Goal: Check status: Check status

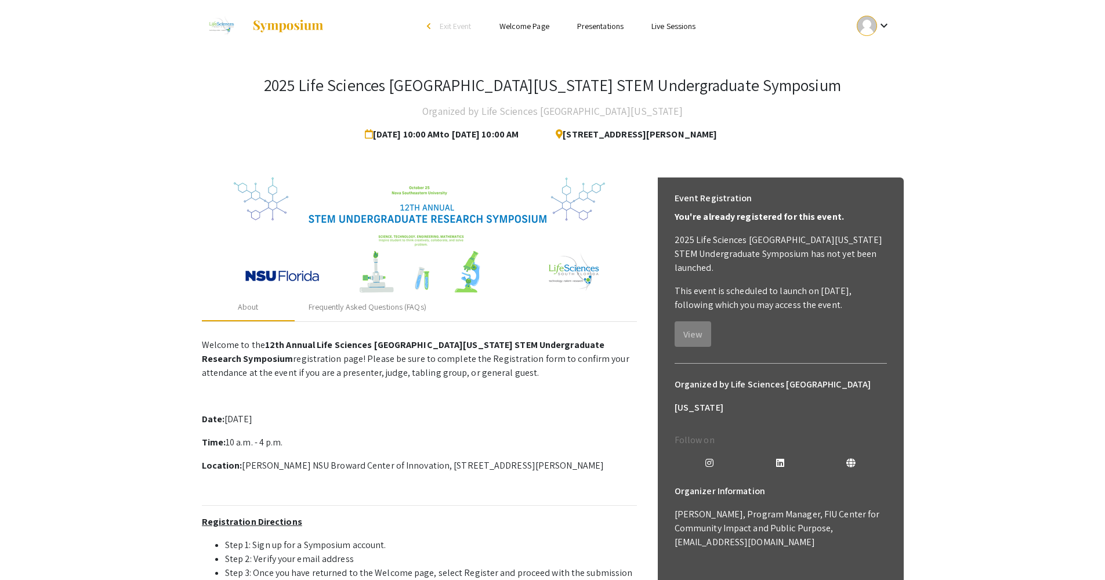
click at [550, 27] on link "Presentations" at bounding box center [600, 26] width 46 height 10
click at [550, 32] on li "Presentations" at bounding box center [600, 26] width 74 height 14
click at [550, 28] on link "Presentations" at bounding box center [600, 26] width 46 height 10
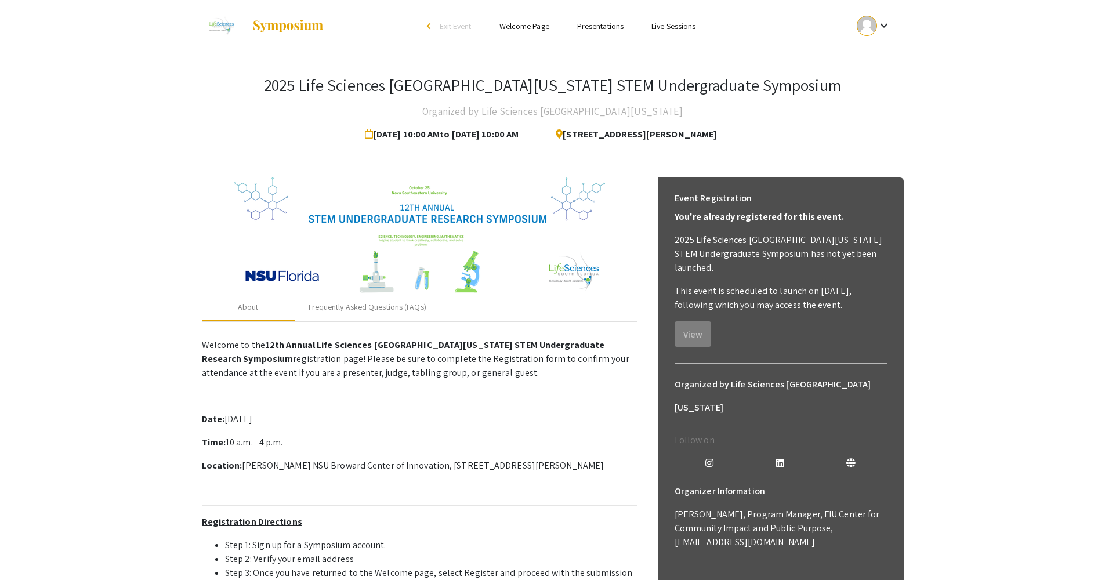
click at [550, 28] on link "Presentations" at bounding box center [600, 26] width 46 height 10
click at [550, 26] on link "Live Sessions" at bounding box center [674, 26] width 44 height 10
click at [451, 25] on span "Exit Event" at bounding box center [456, 26] width 32 height 10
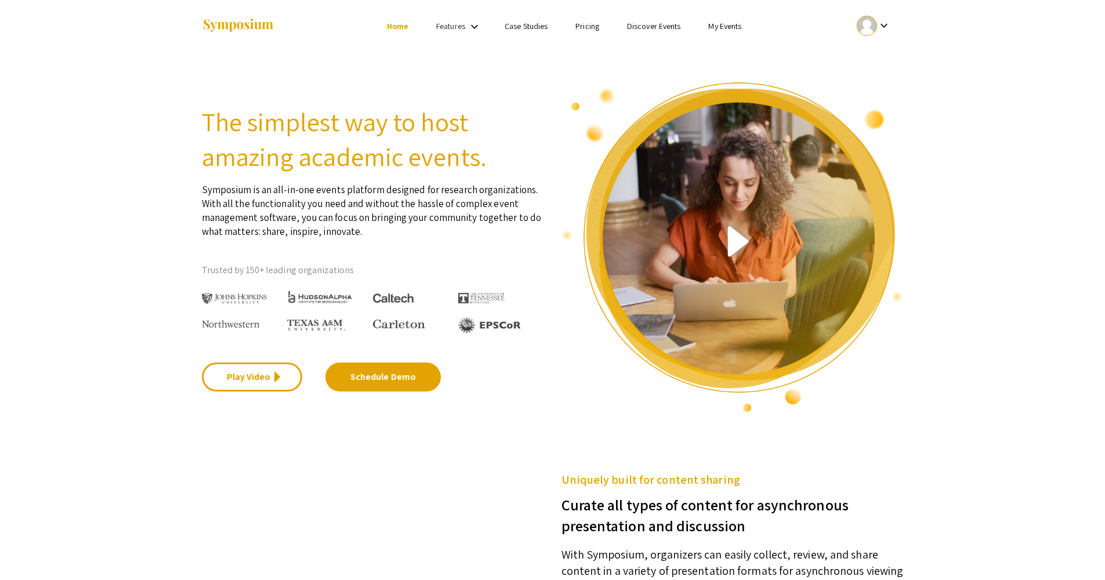
click at [550, 28] on div at bounding box center [867, 26] width 20 height 20
click at [550, 84] on button "My Submissions" at bounding box center [880, 85] width 71 height 28
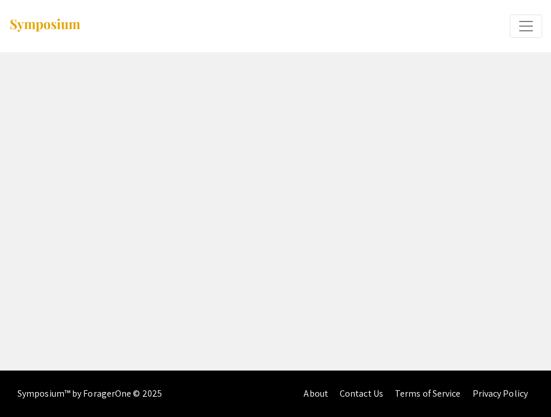
click at [520, 24] on span "Expand or Collapse Menu" at bounding box center [525, 25] width 17 height 17
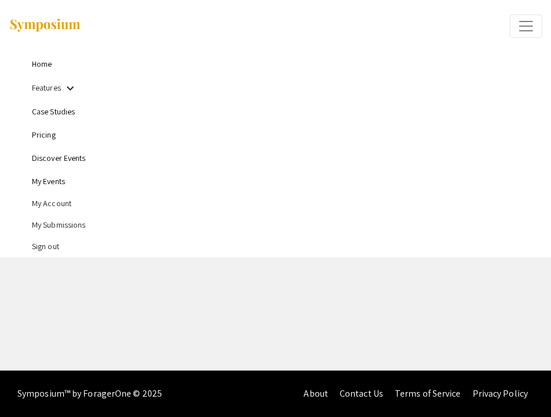
click at [48, 62] on link "Home" at bounding box center [42, 64] width 20 height 10
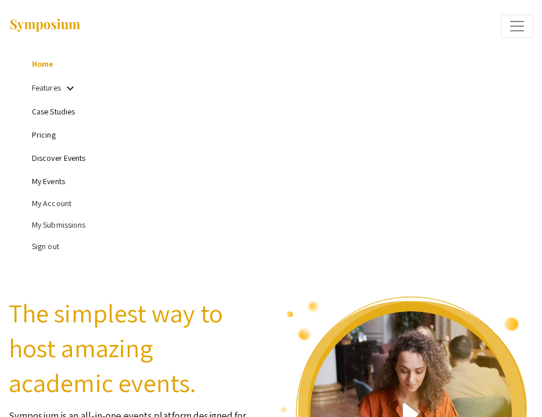
click at [57, 227] on li "My Submissions" at bounding box center [282, 224] width 501 height 21
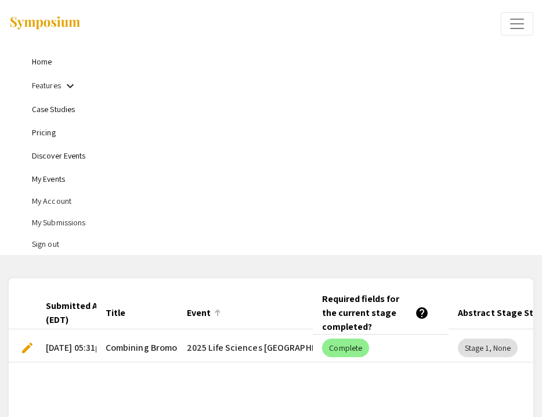
scroll to position [5, 0]
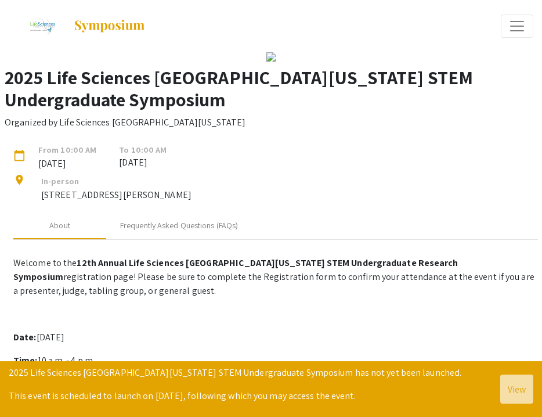
click at [514, 17] on span "Expand or Collapse Menu" at bounding box center [516, 25] width 17 height 17
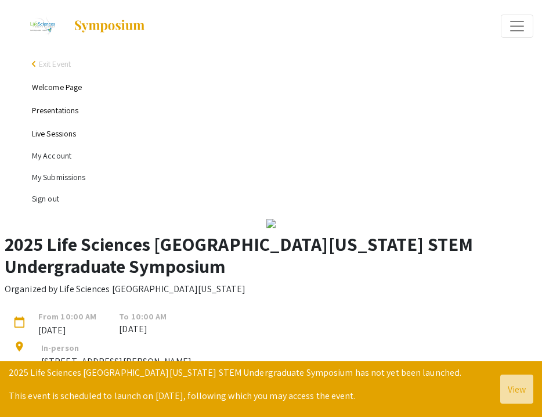
click at [55, 173] on li "My Submissions" at bounding box center [282, 177] width 501 height 21
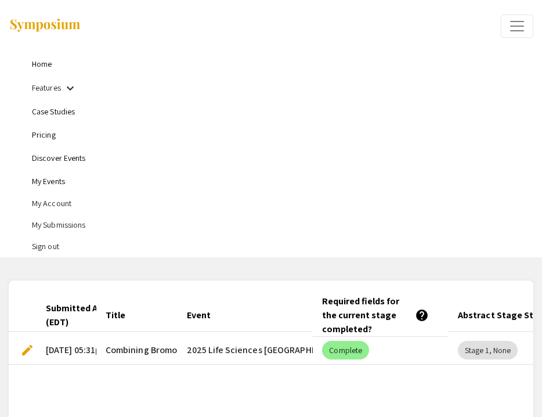
click at [271, 342] on mat-cell "2025 Life Sciences [GEOGRAPHIC_DATA][US_STATE] STEM Undergraduate Symposium" at bounding box center [246, 351] width 136 height 28
